Goal: Transaction & Acquisition: Purchase product/service

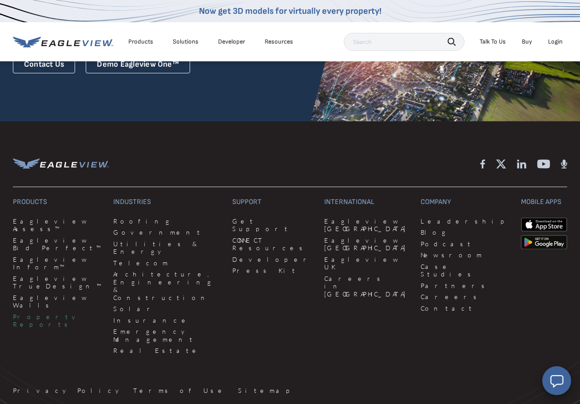
scroll to position [2202, 0]
click at [48, 312] on link "Property Reports" at bounding box center [58, 320] width 90 height 16
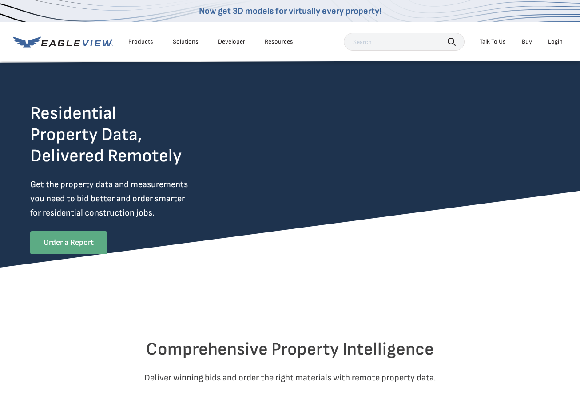
click at [66, 243] on link "Order a Report" at bounding box center [68, 242] width 77 height 23
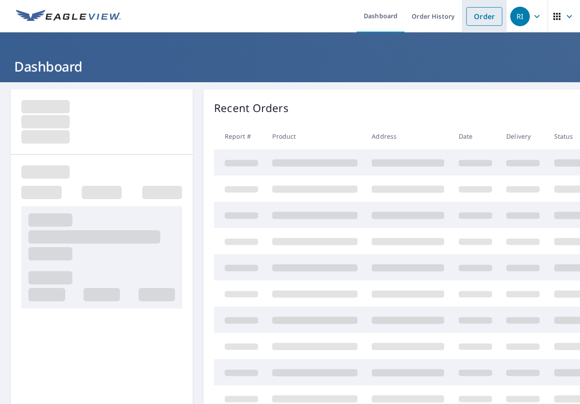
click at [476, 17] on link "Order" at bounding box center [484, 16] width 36 height 19
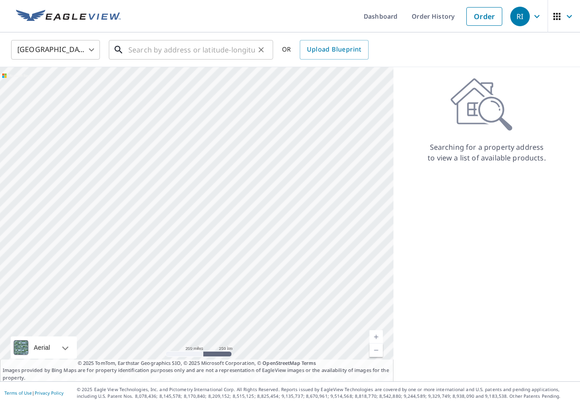
click at [154, 49] on input "text" at bounding box center [191, 49] width 127 height 25
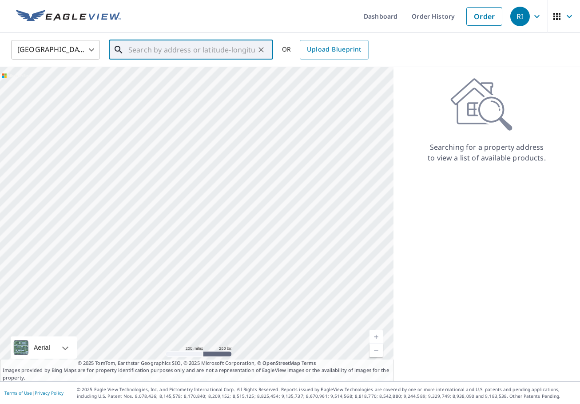
paste input "[STREET_ADDRESS]"
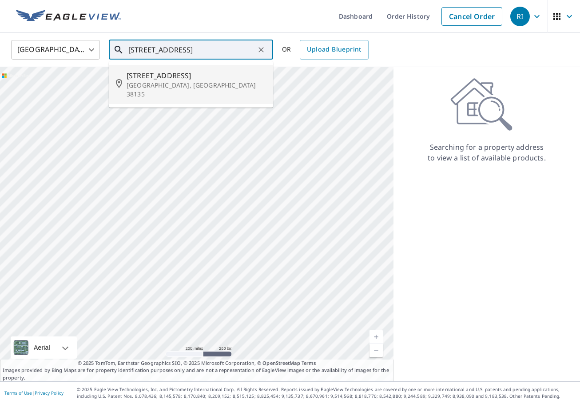
click at [238, 85] on p "[GEOGRAPHIC_DATA], [GEOGRAPHIC_DATA] 38135" at bounding box center [196, 90] width 139 height 18
type input "[STREET_ADDRESS]"
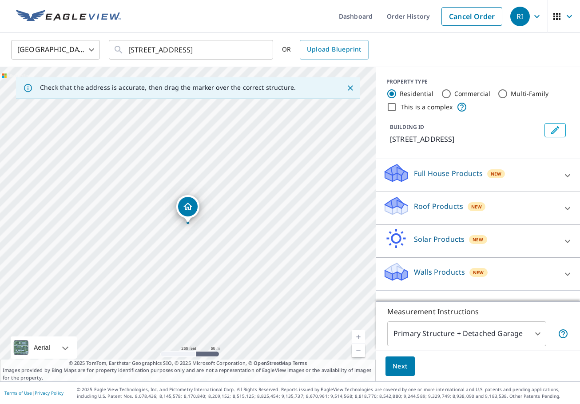
click at [567, 214] on icon at bounding box center [567, 208] width 11 height 11
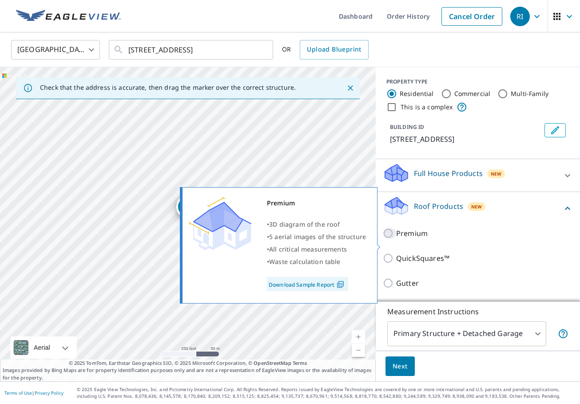
click at [390, 238] on input "Premium" at bounding box center [389, 233] width 13 height 11
checkbox input "true"
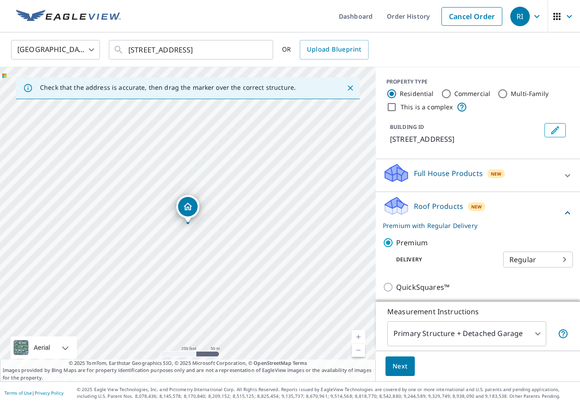
click at [400, 364] on span "Next" at bounding box center [399, 365] width 15 height 11
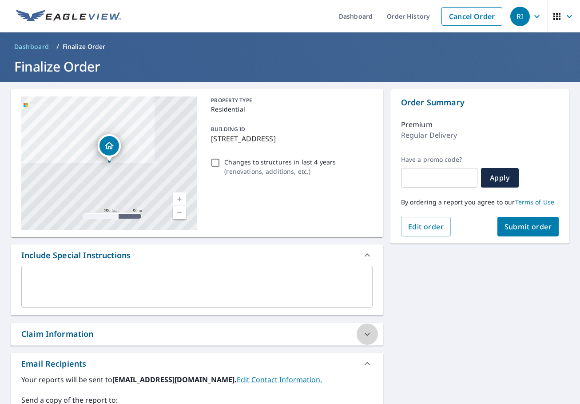
click at [366, 333] on icon at bounding box center [367, 334] width 11 height 11
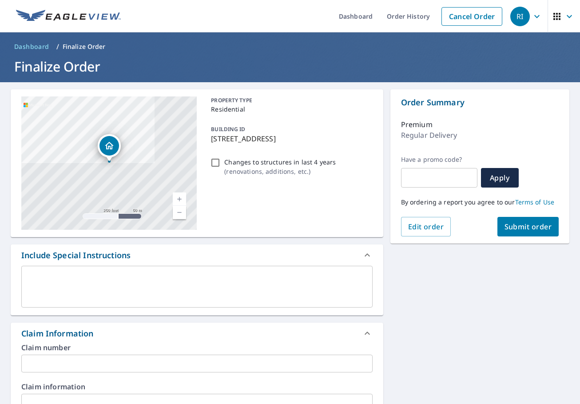
click at [54, 363] on input "text" at bounding box center [196, 363] width 351 height 18
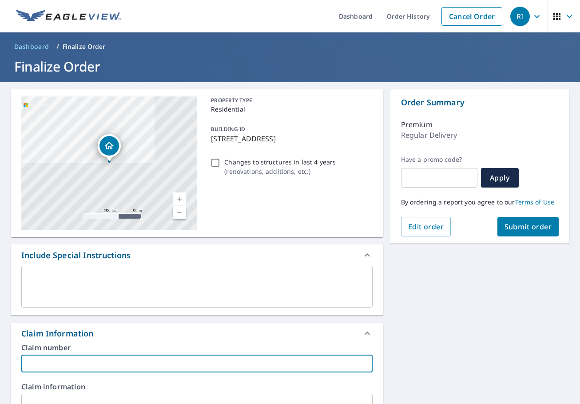
paste input "[PERSON_NAME]"
type input "[PERSON_NAME] - CW"
click at [368, 330] on icon at bounding box center [367, 333] width 11 height 11
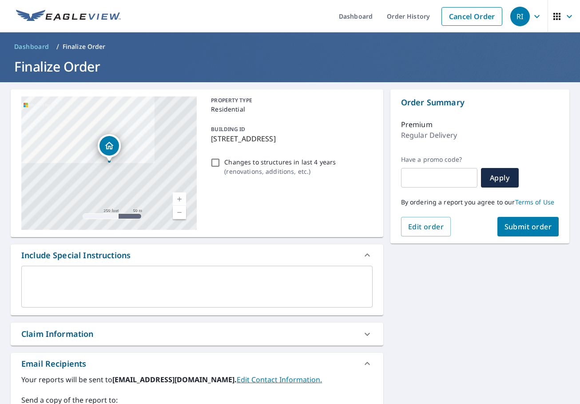
click at [526, 223] on span "Submit order" at bounding box center [528, 227] width 48 height 10
